Goal: Task Accomplishment & Management: Manage account settings

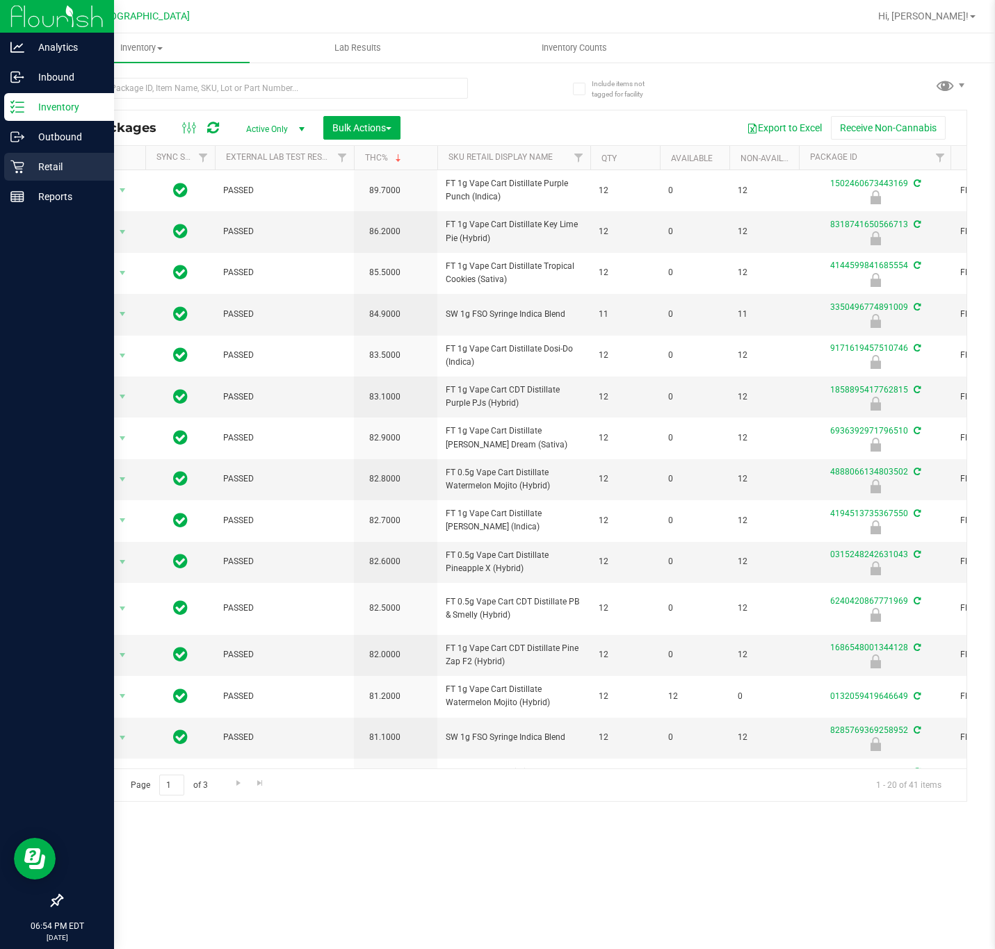
drag, startPoint x: 51, startPoint y: 165, endPoint x: 102, endPoint y: 161, distance: 51.6
click at [51, 165] on p "Retail" at bounding box center [65, 166] width 83 height 17
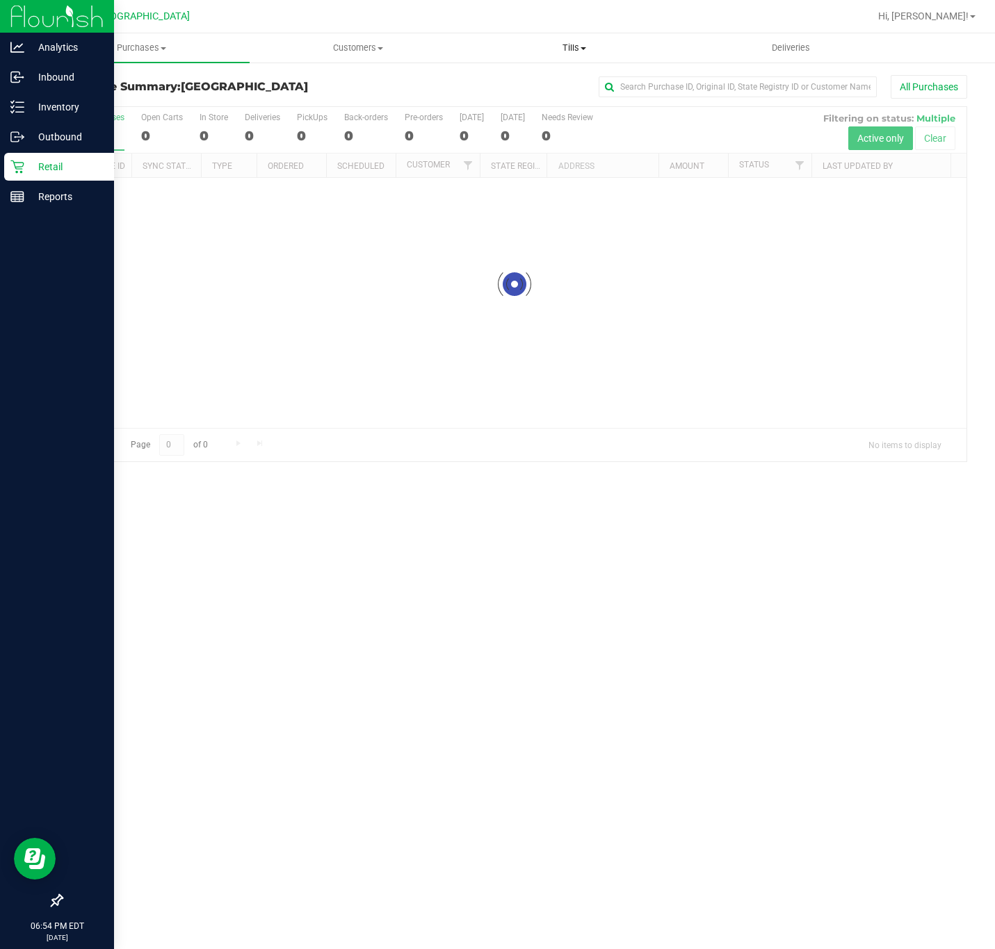
drag, startPoint x: 584, startPoint y: 49, endPoint x: 574, endPoint y: 47, distance: 10.0
click at [582, 49] on span at bounding box center [583, 48] width 6 height 3
click at [500, 88] on span "Manage tills" at bounding box center [513, 84] width 94 height 12
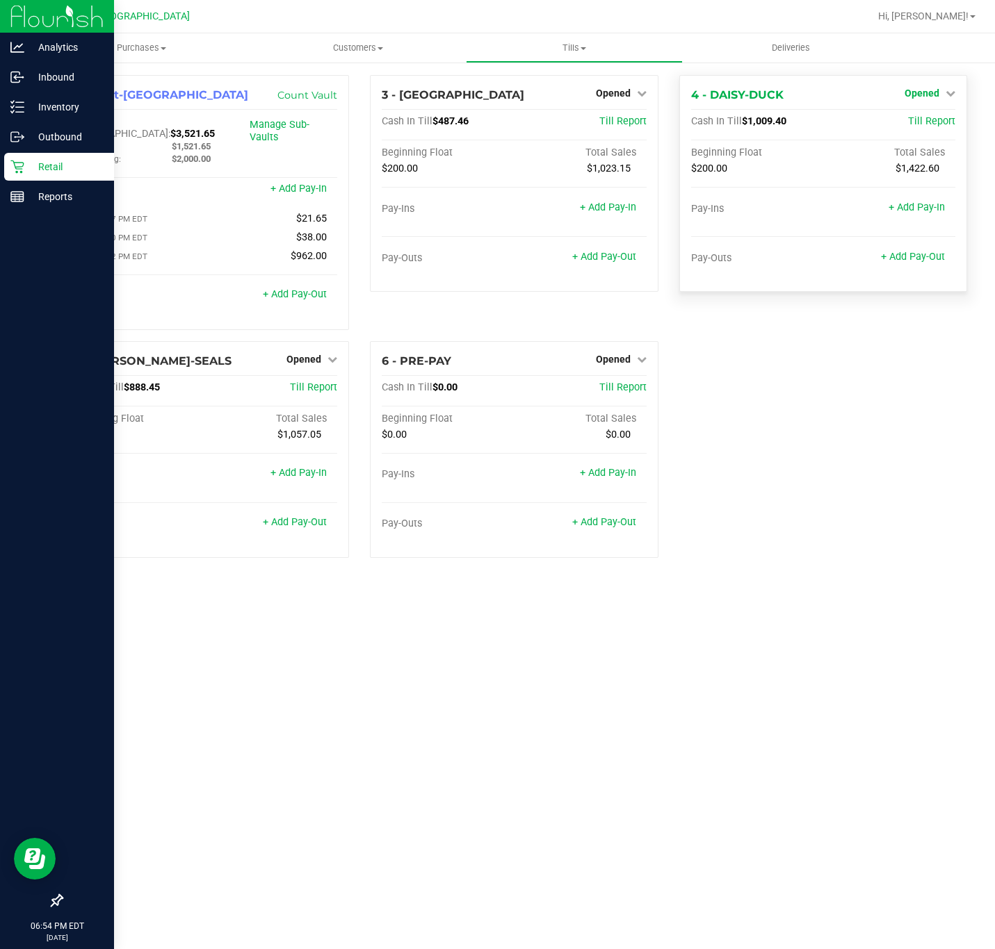
click at [920, 90] on span "Opened" at bounding box center [921, 93] width 35 height 11
click at [916, 125] on link "Close Till" at bounding box center [923, 122] width 38 height 11
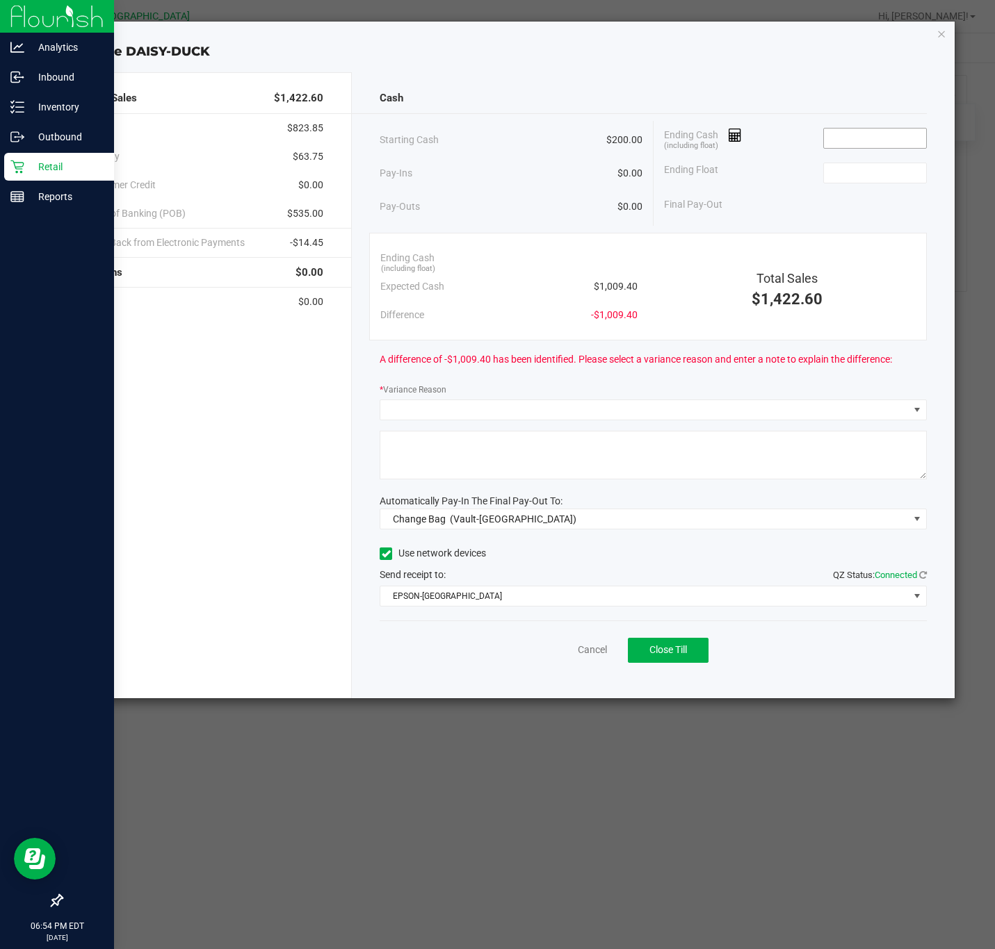
click at [876, 147] on input at bounding box center [875, 138] width 102 height 19
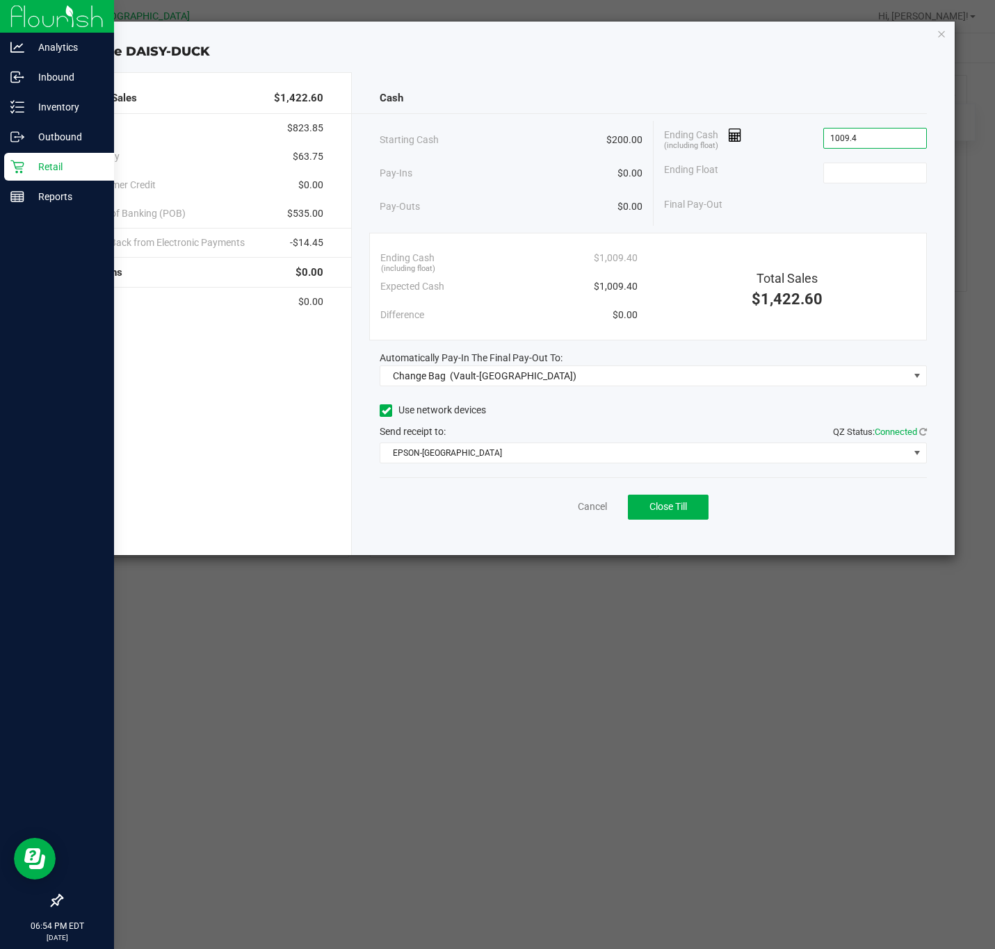
type input "$1,009.40"
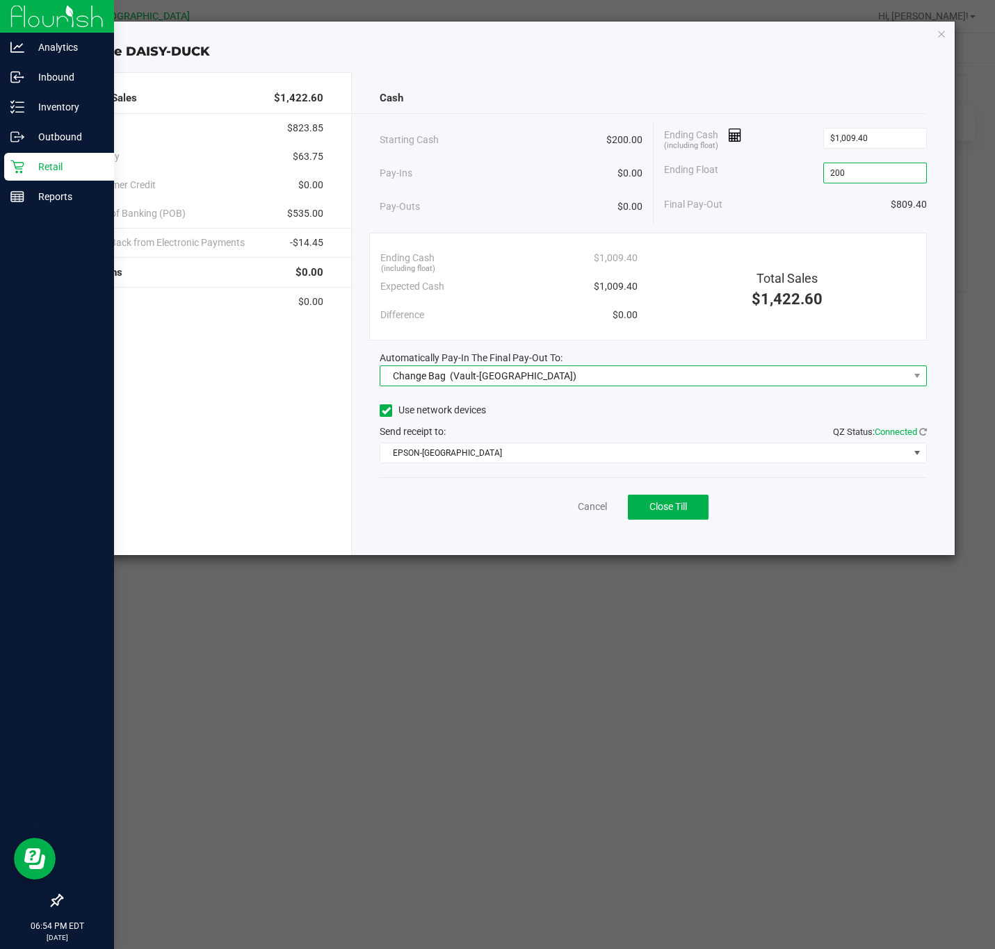
type input "$200.00"
click at [461, 376] on span "(Vault-[GEOGRAPHIC_DATA])" at bounding box center [513, 375] width 127 height 11
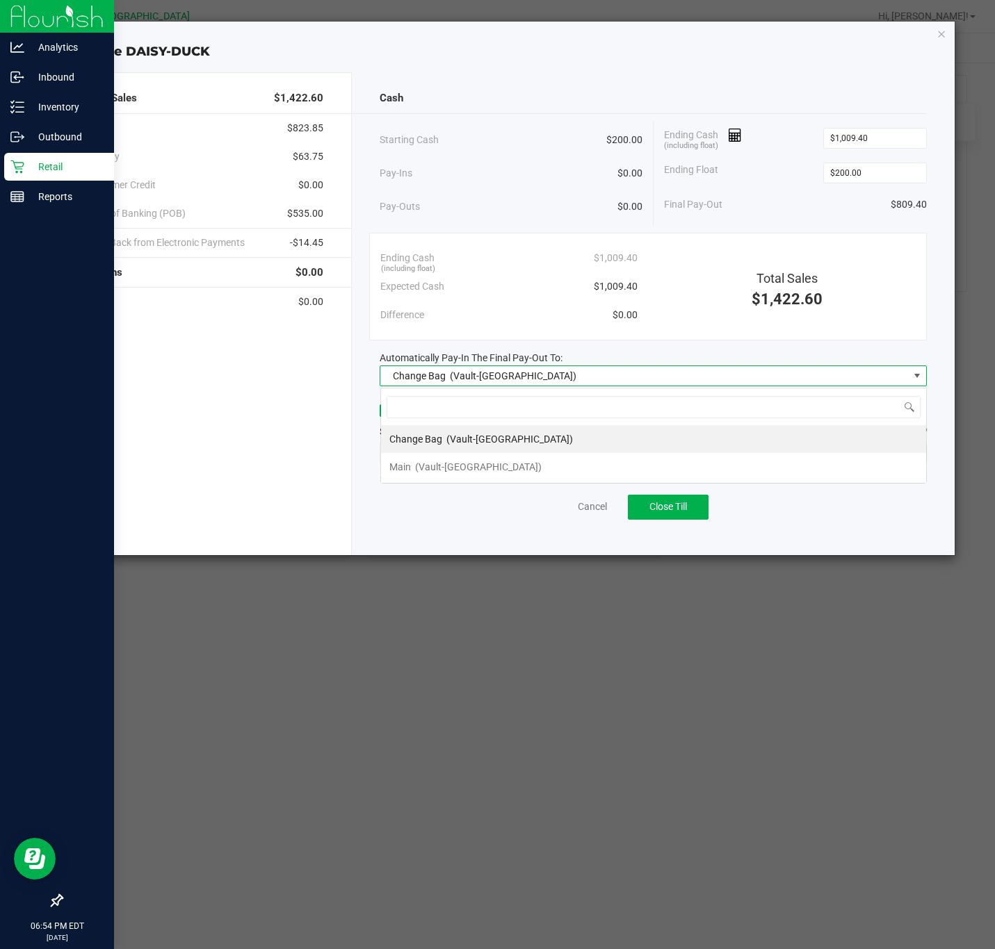
scroll to position [21, 545]
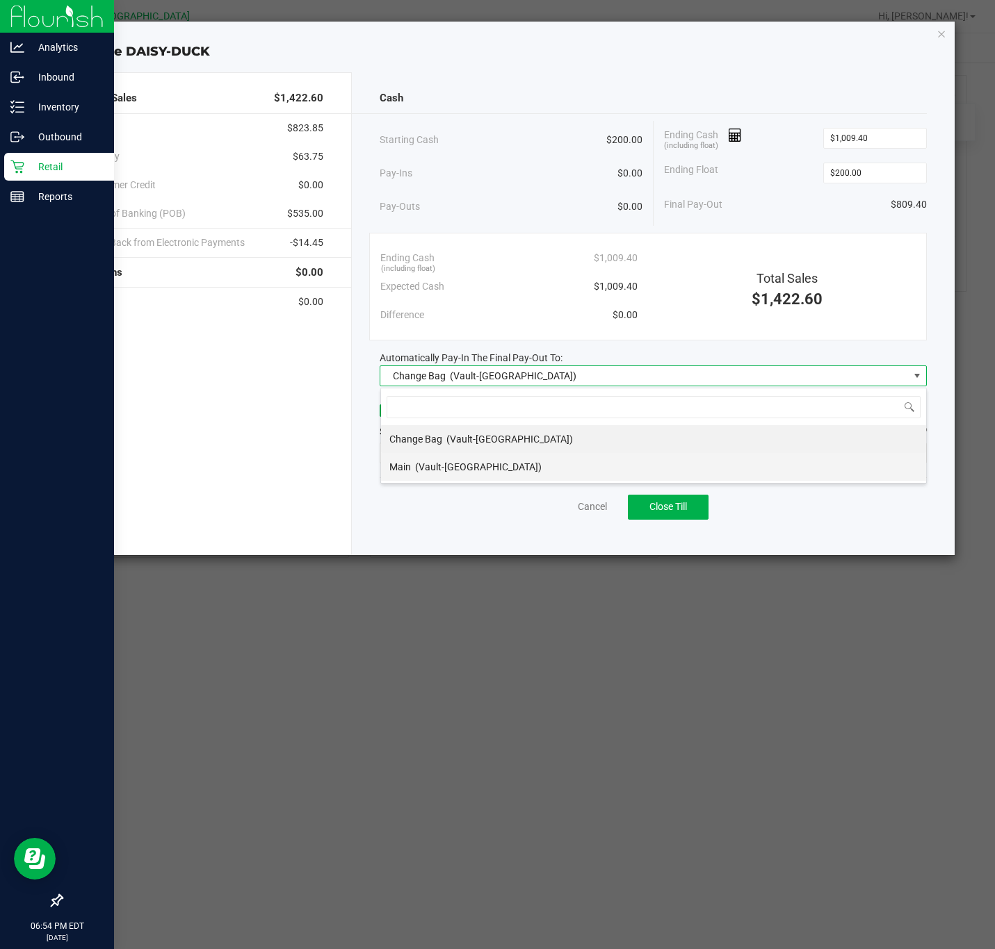
click at [451, 469] on span "(Vault-[GEOGRAPHIC_DATA])" at bounding box center [478, 467] width 127 height 11
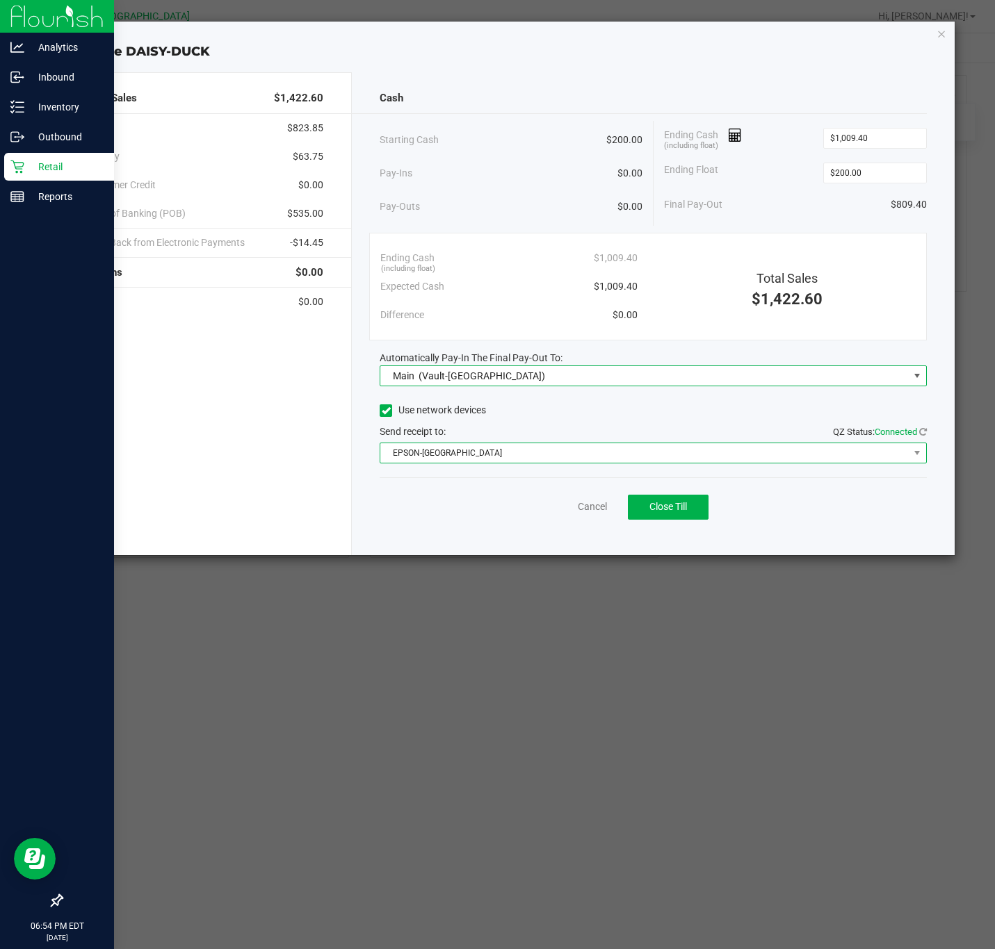
click at [446, 455] on span "EPSON-[GEOGRAPHIC_DATA]" at bounding box center [644, 452] width 528 height 19
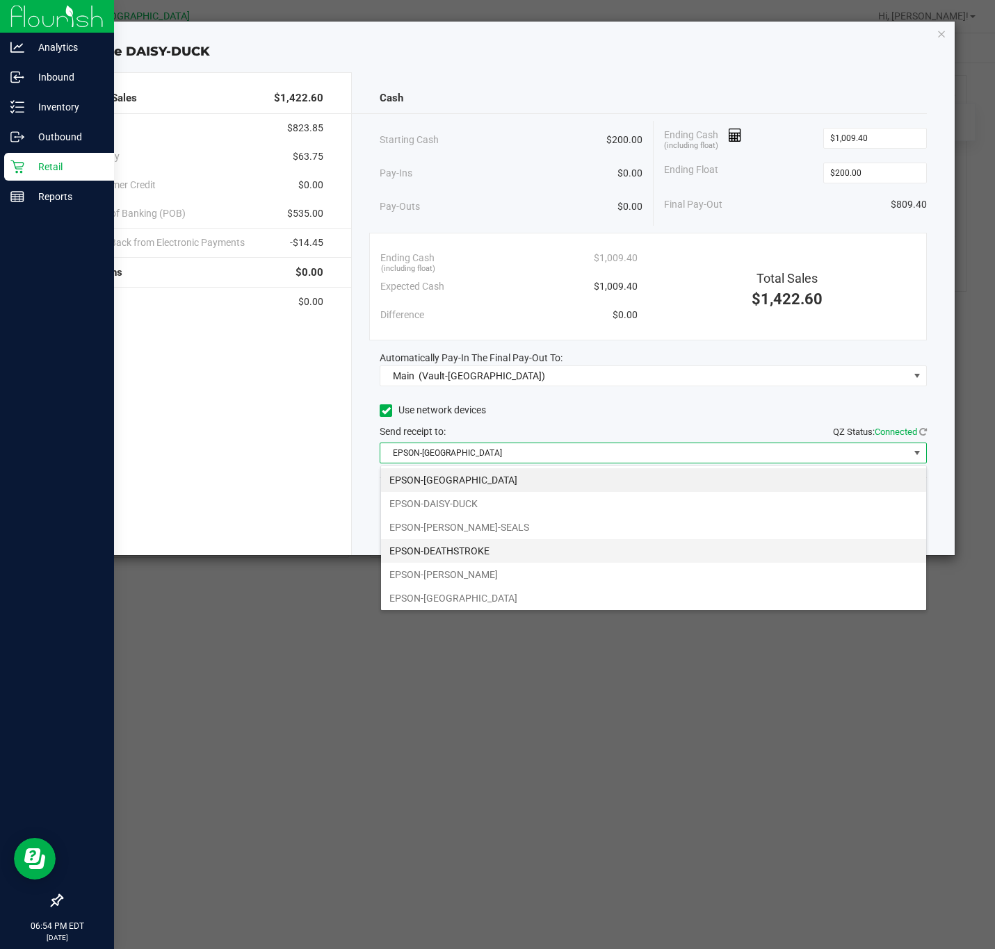
click at [469, 550] on li "EPSON-DEATHSTROKE" at bounding box center [653, 551] width 545 height 24
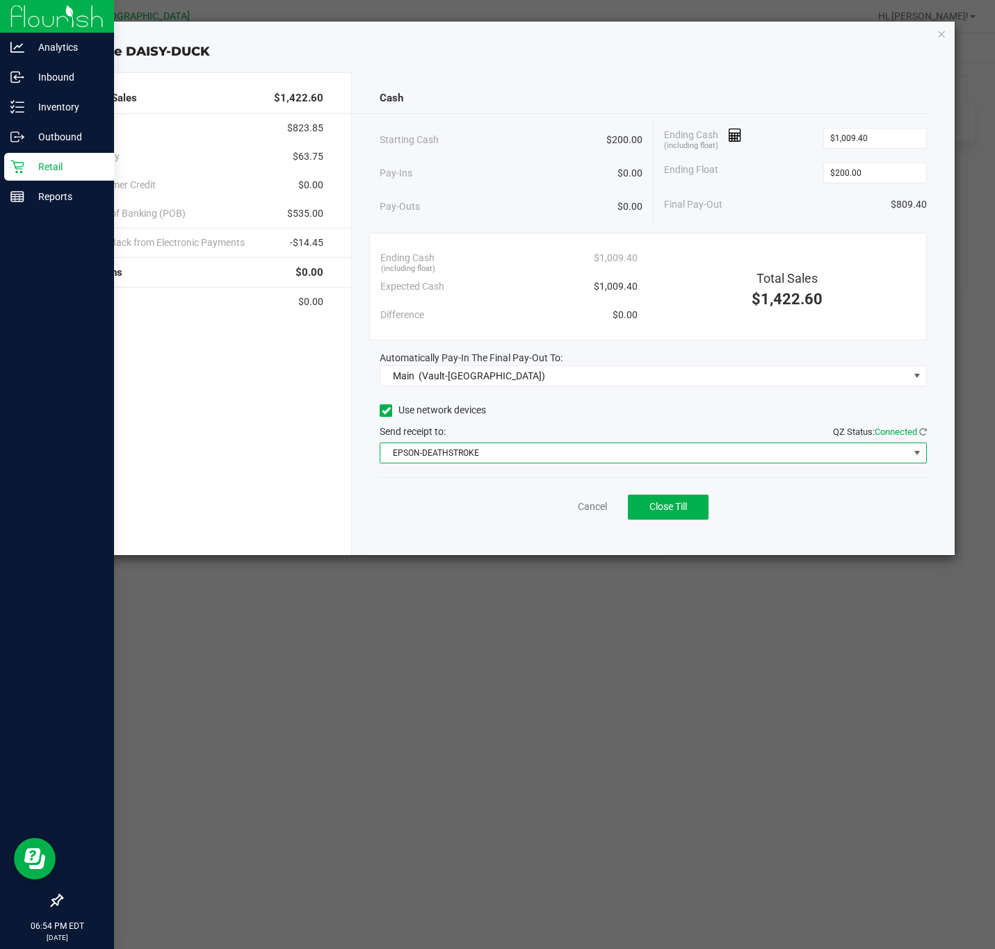
click at [336, 497] on div "Total Sales $1,422.60 Cash $823.85 CanPay $63.75 Customer Credit $0.00 Point of…" at bounding box center [201, 313] width 301 height 483
click at [684, 507] on span "Close Till" at bounding box center [668, 506] width 38 height 11
